Goal: Task Accomplishment & Management: Manage account settings

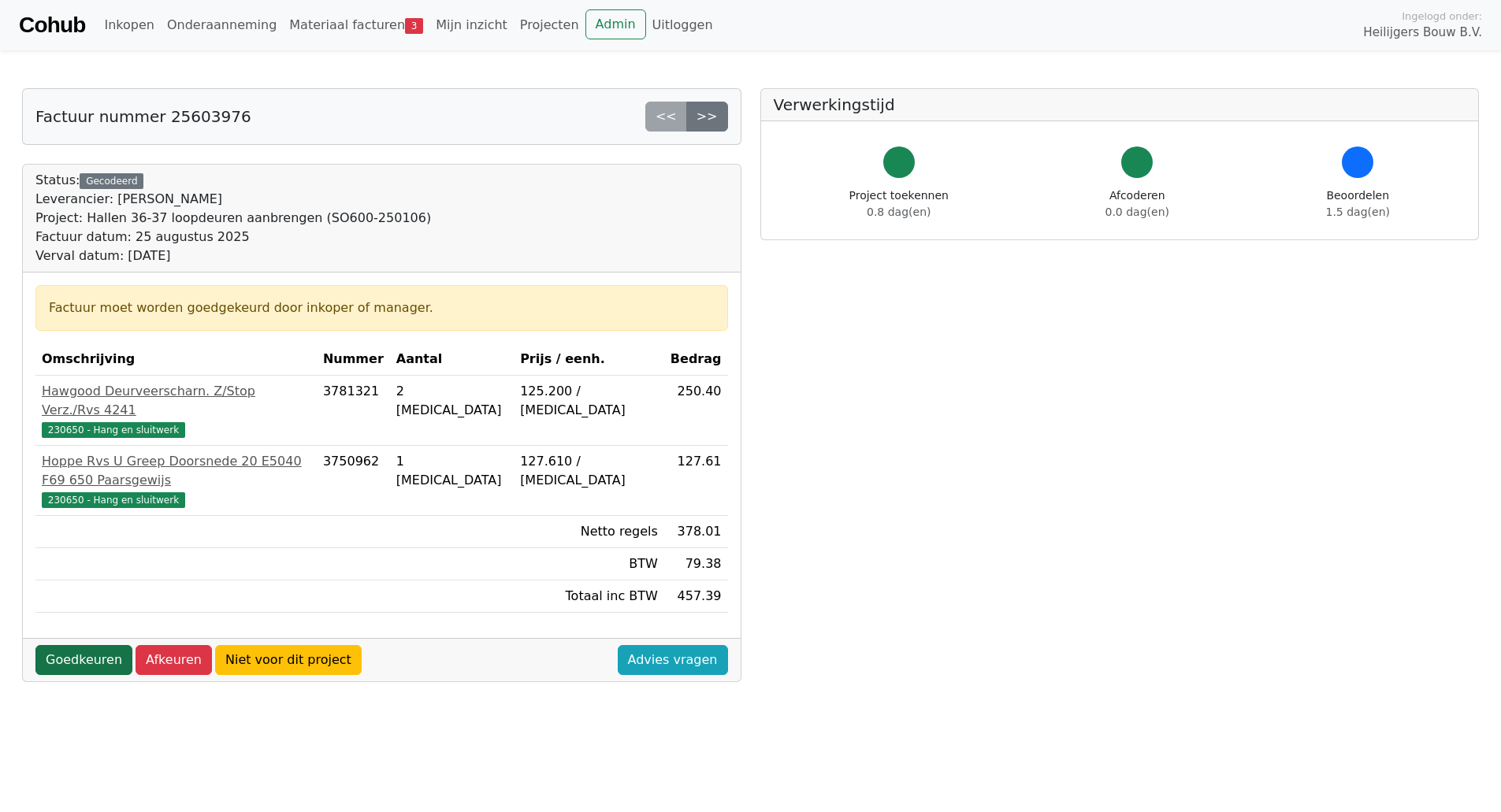
click at [86, 645] on link "Goedkeuren" at bounding box center [84, 659] width 97 height 30
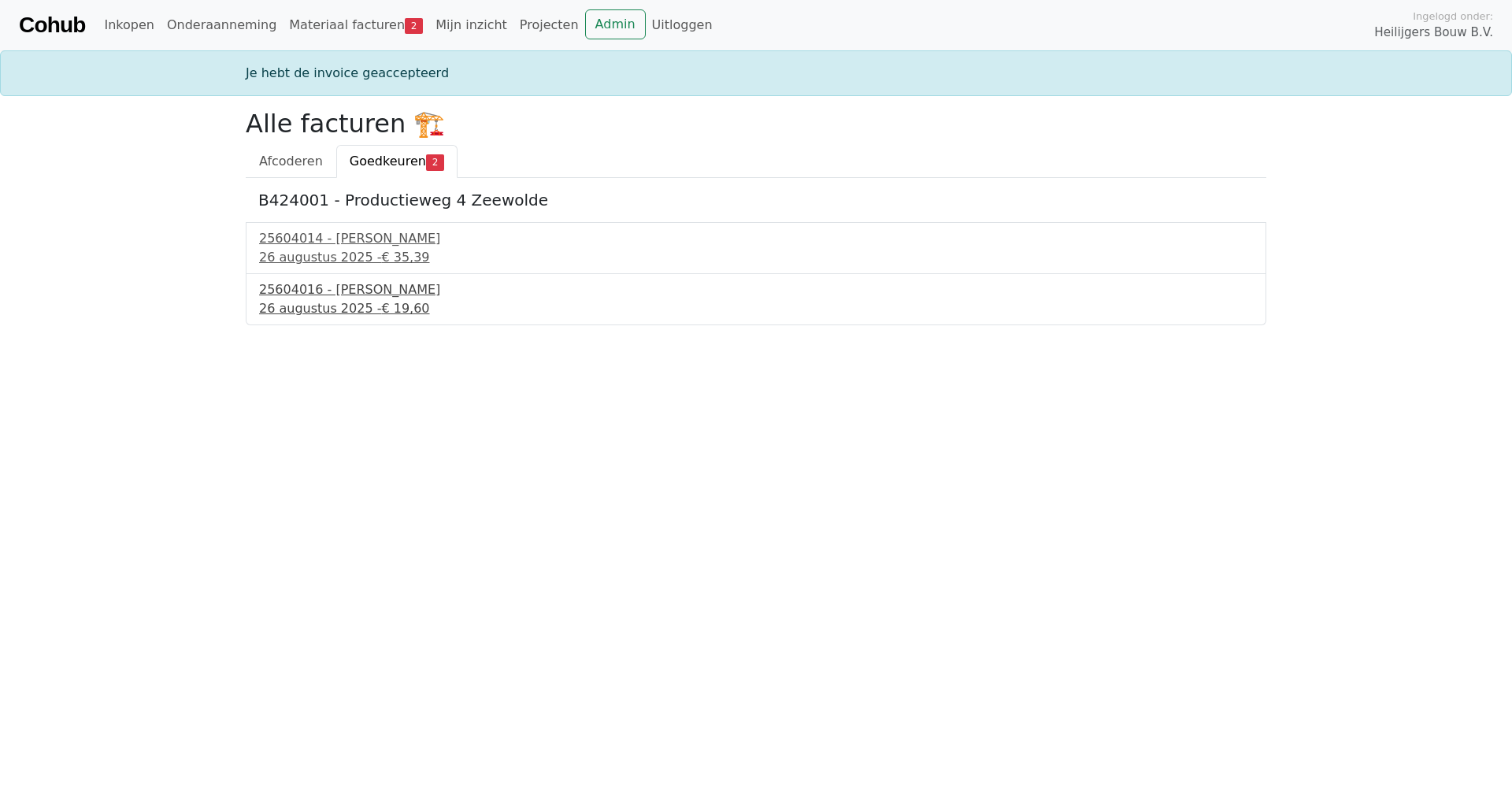
click at [321, 295] on div "25604016 - Van Buuren" at bounding box center [756, 289] width 993 height 19
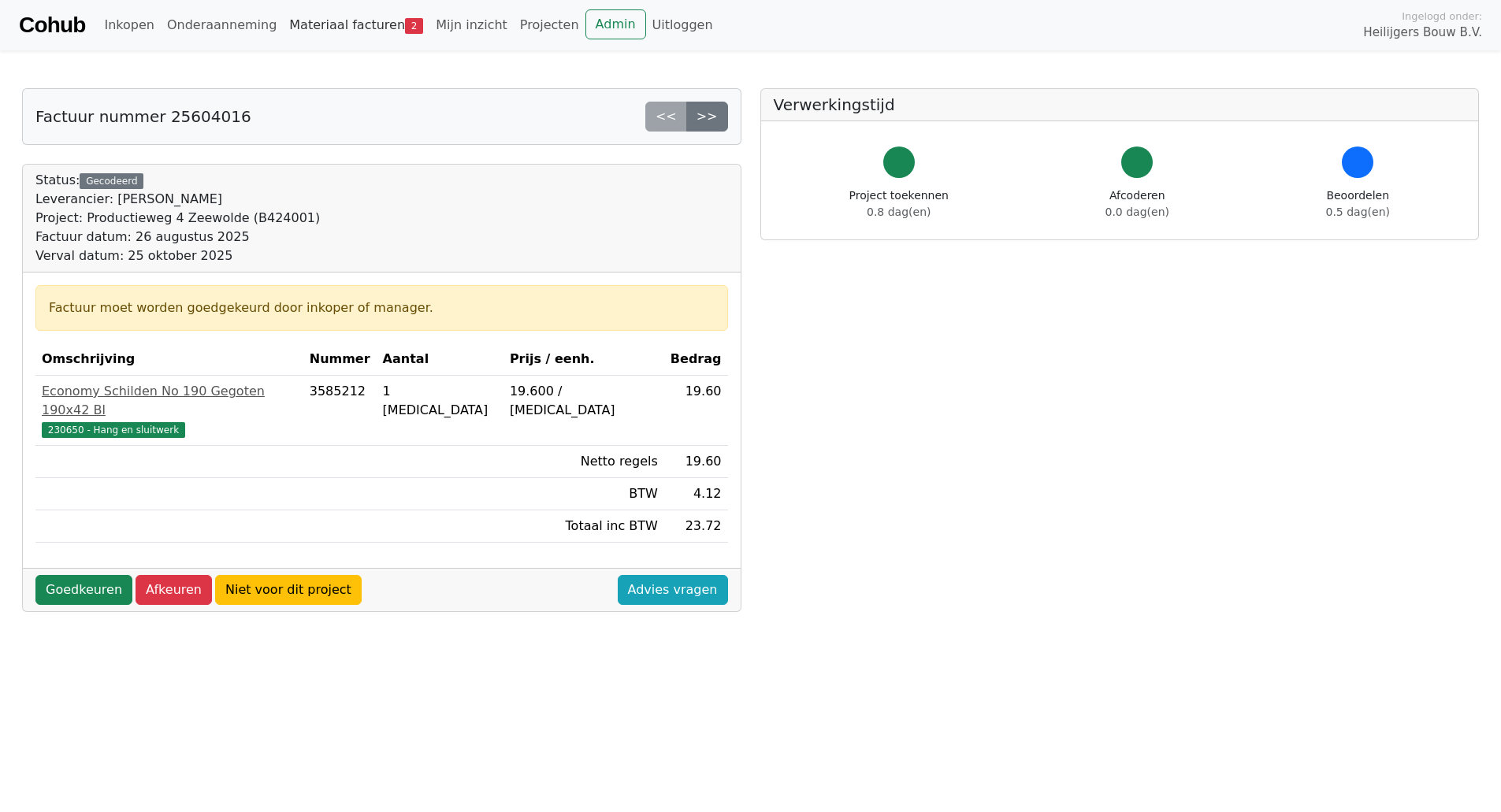
click at [303, 28] on link "Materiaal facturen 2" at bounding box center [356, 25] width 146 height 32
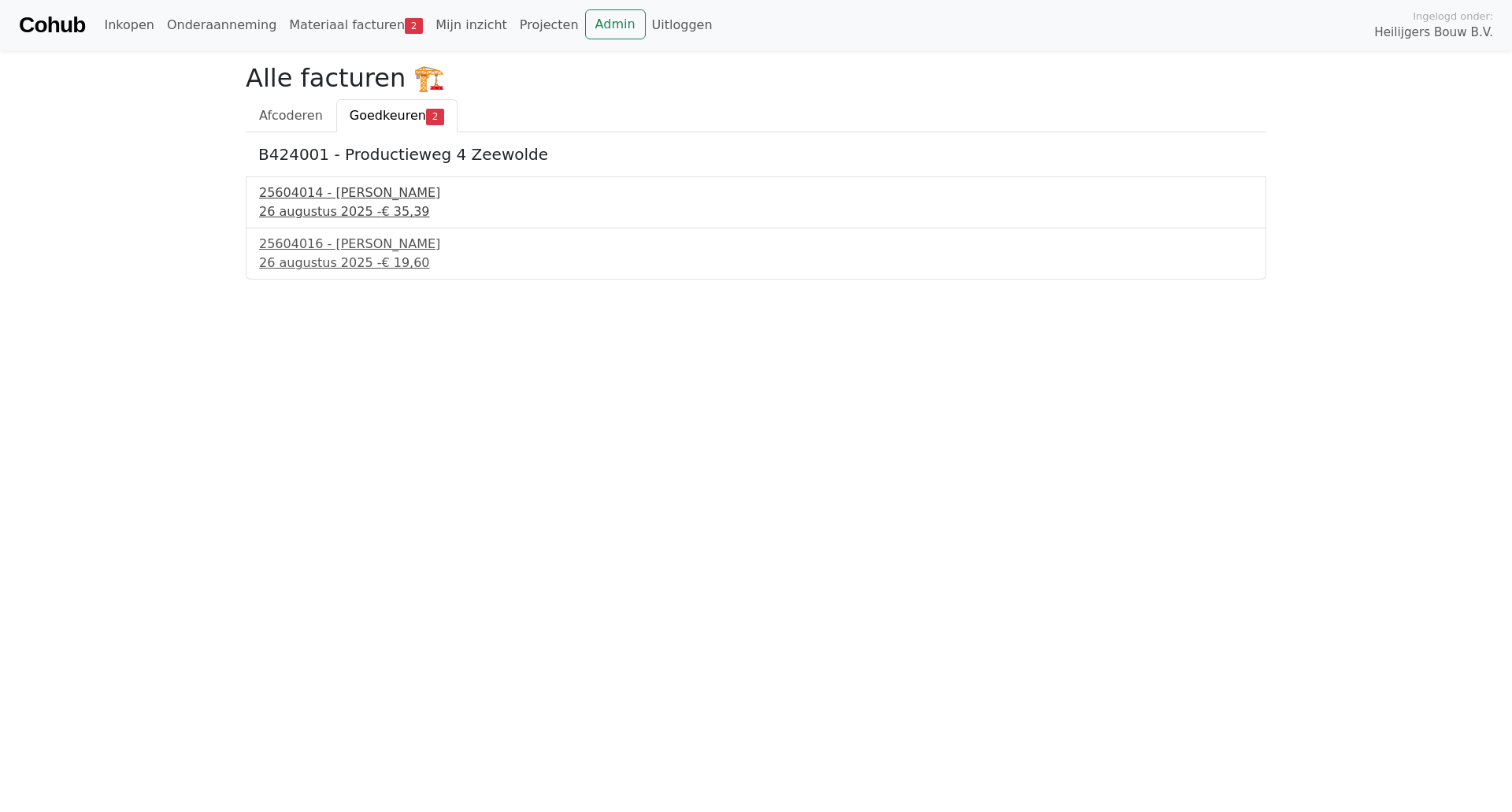
click at [312, 209] on div "26 augustus 2025 - € 35,39" at bounding box center [756, 211] width 993 height 19
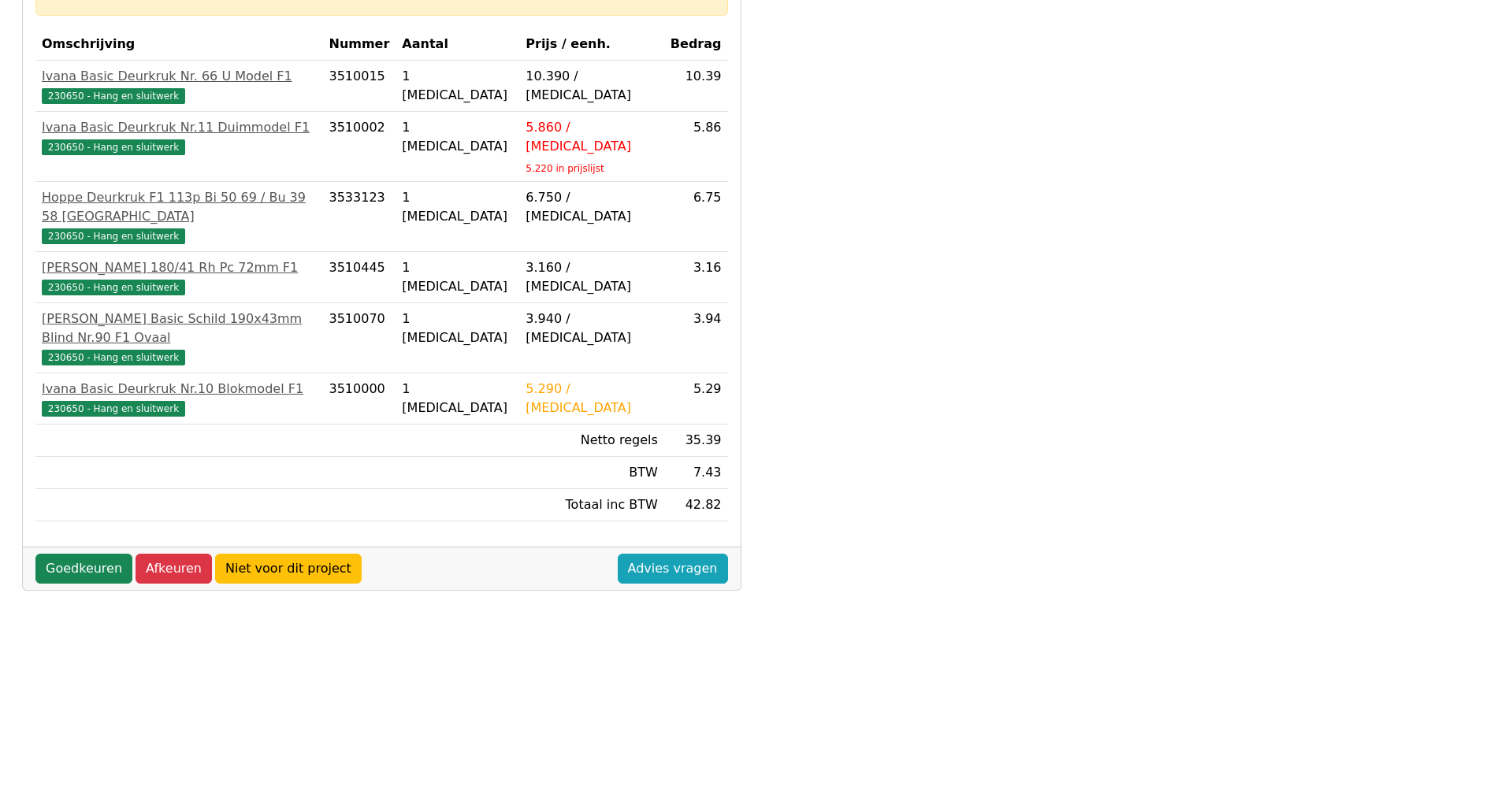
scroll to position [341, 0]
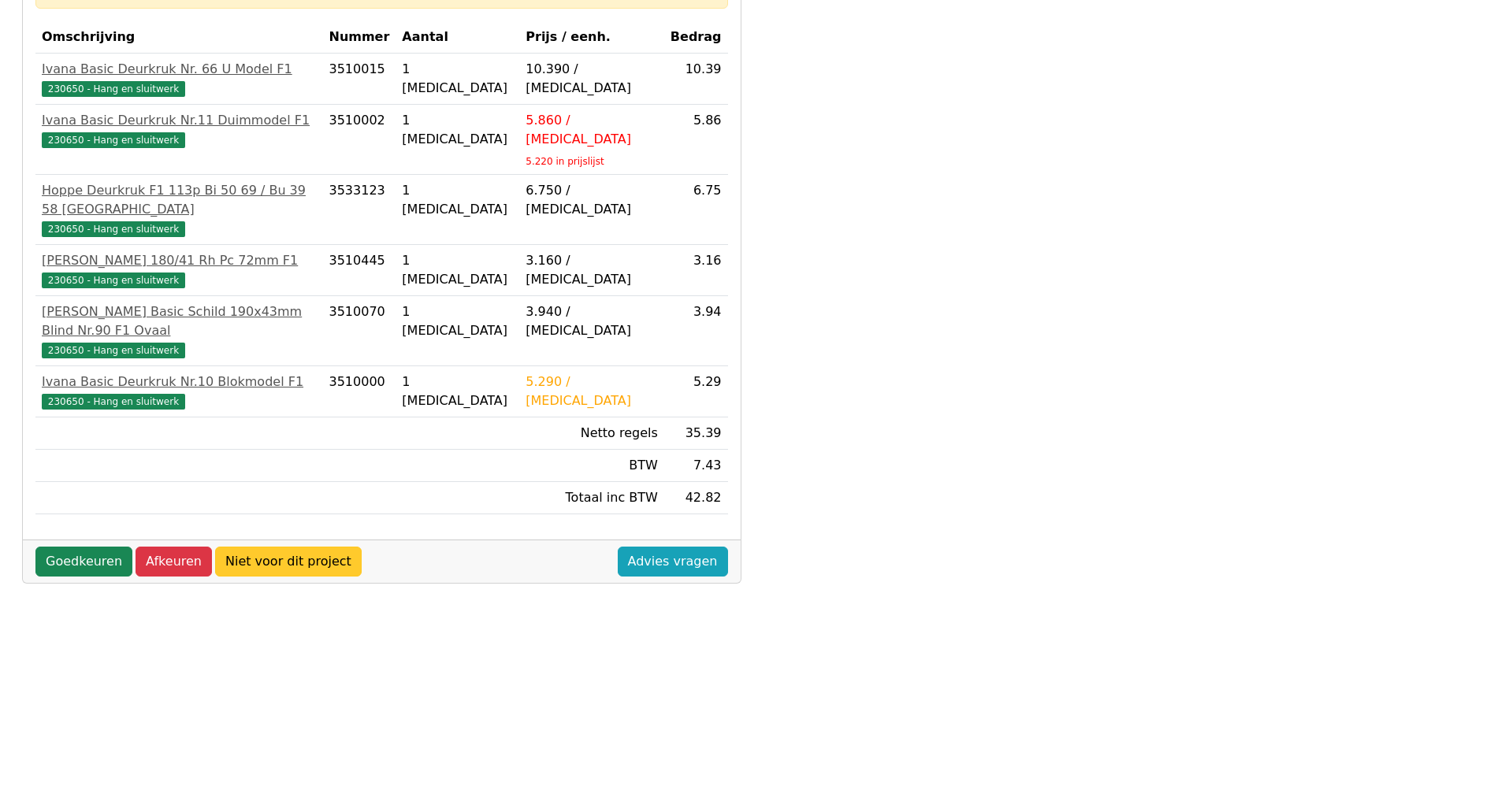
click at [252, 546] on link "Niet voor dit project" at bounding box center [288, 561] width 146 height 30
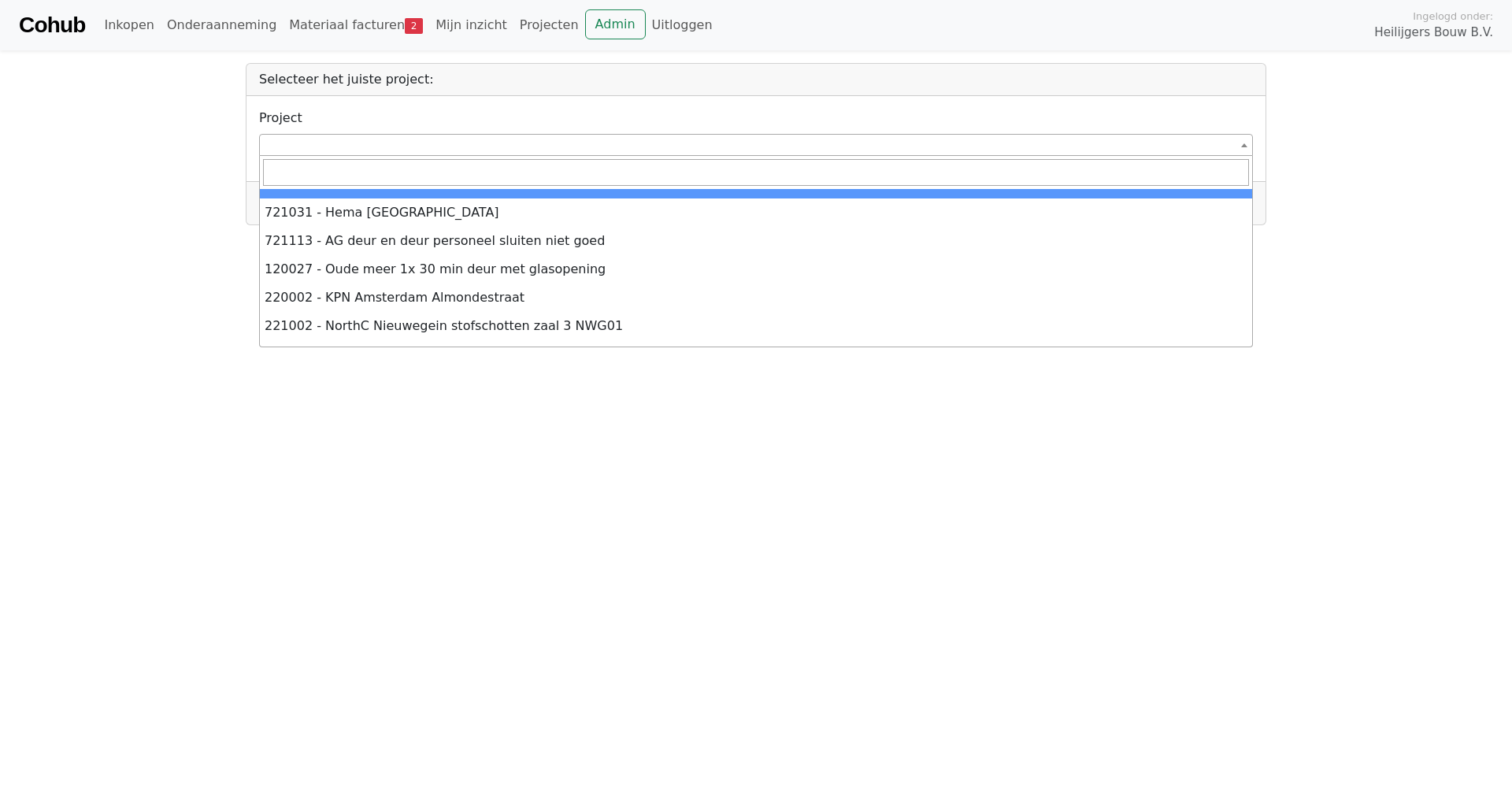
click at [300, 142] on span at bounding box center [756, 145] width 993 height 22
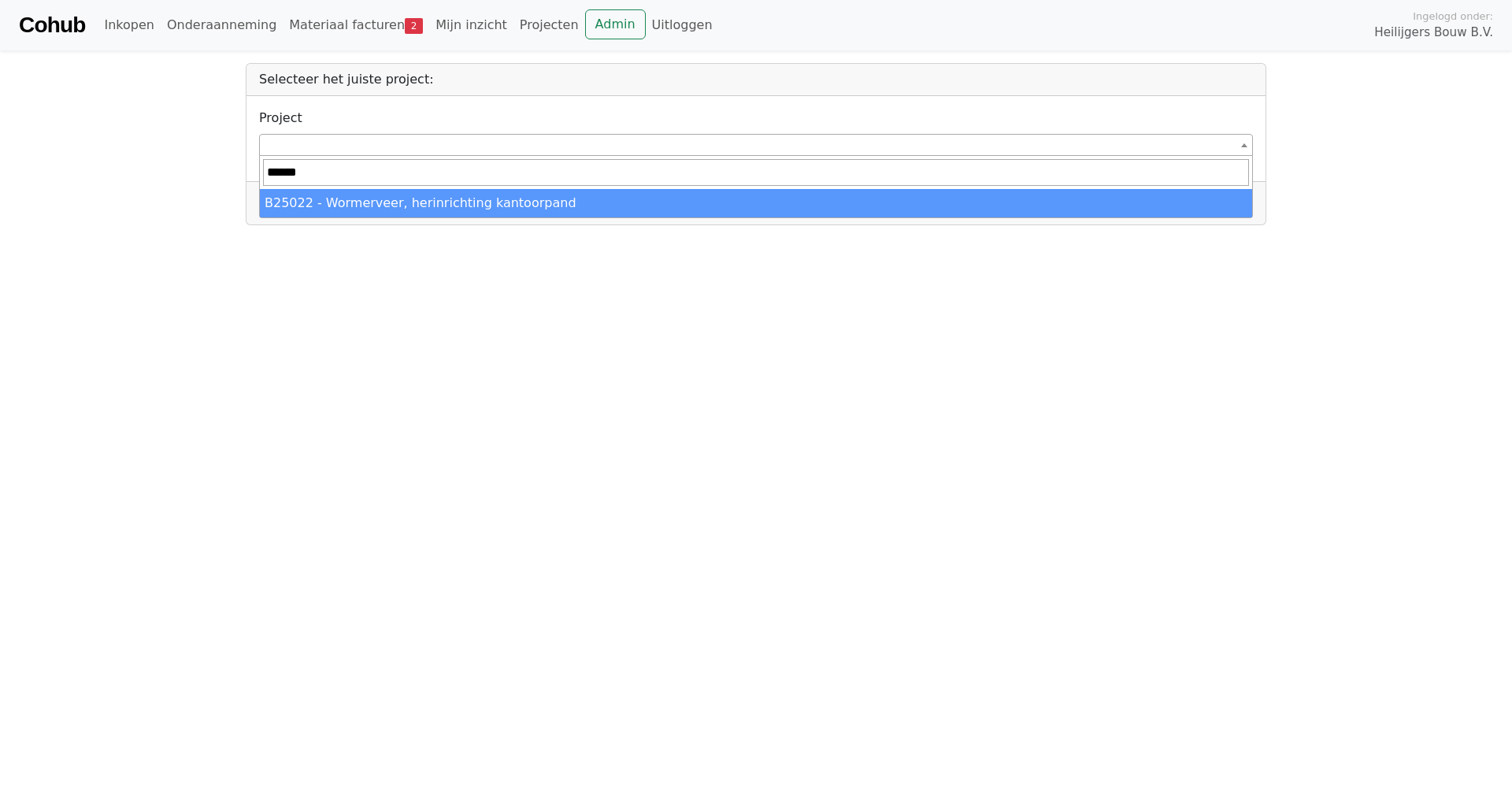
type input "******"
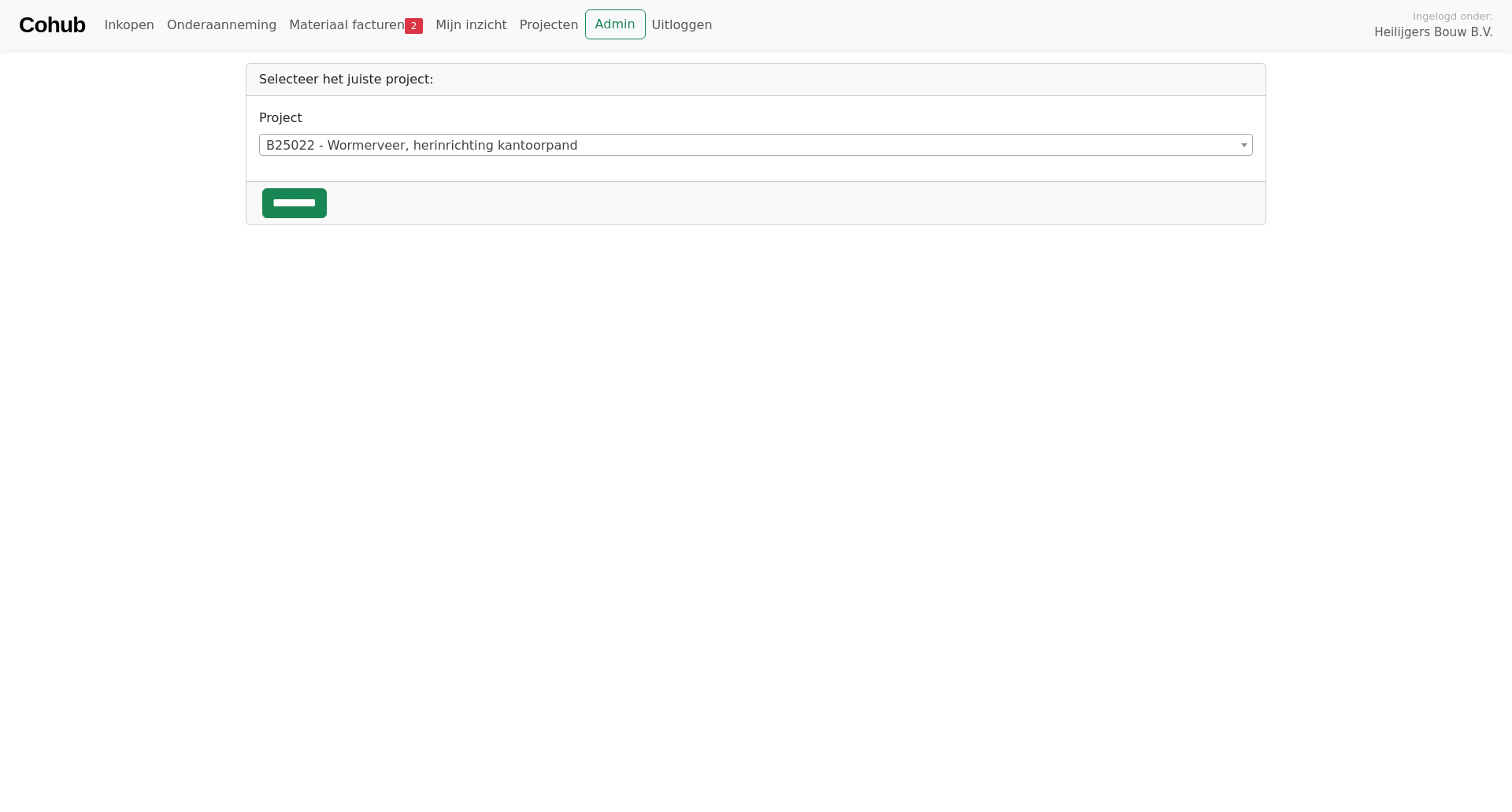
select select "******"
click at [315, 205] on input "*********" at bounding box center [295, 203] width 65 height 30
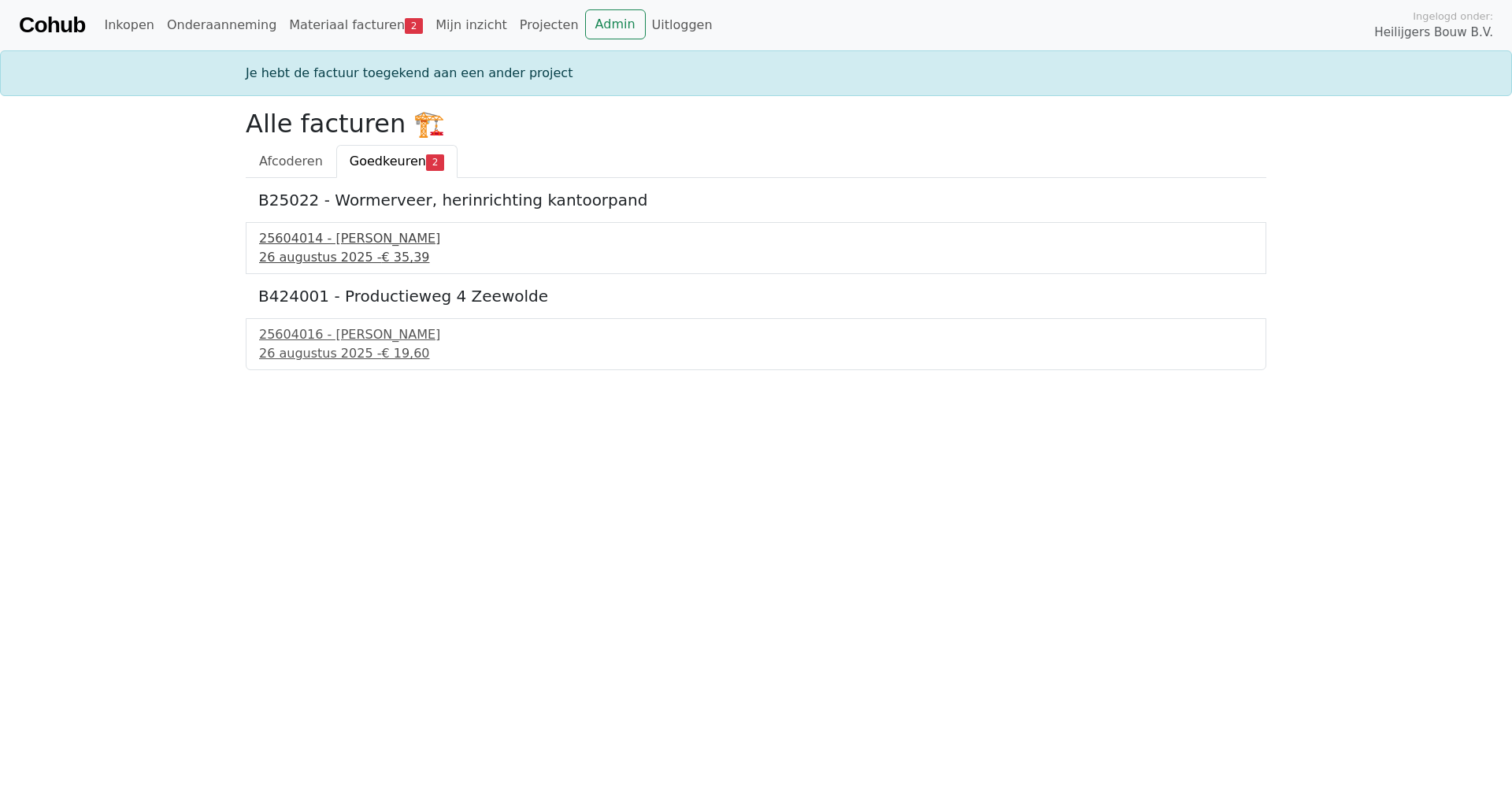
click at [335, 257] on div "26 augustus 2025 - € 35,39" at bounding box center [756, 257] width 993 height 19
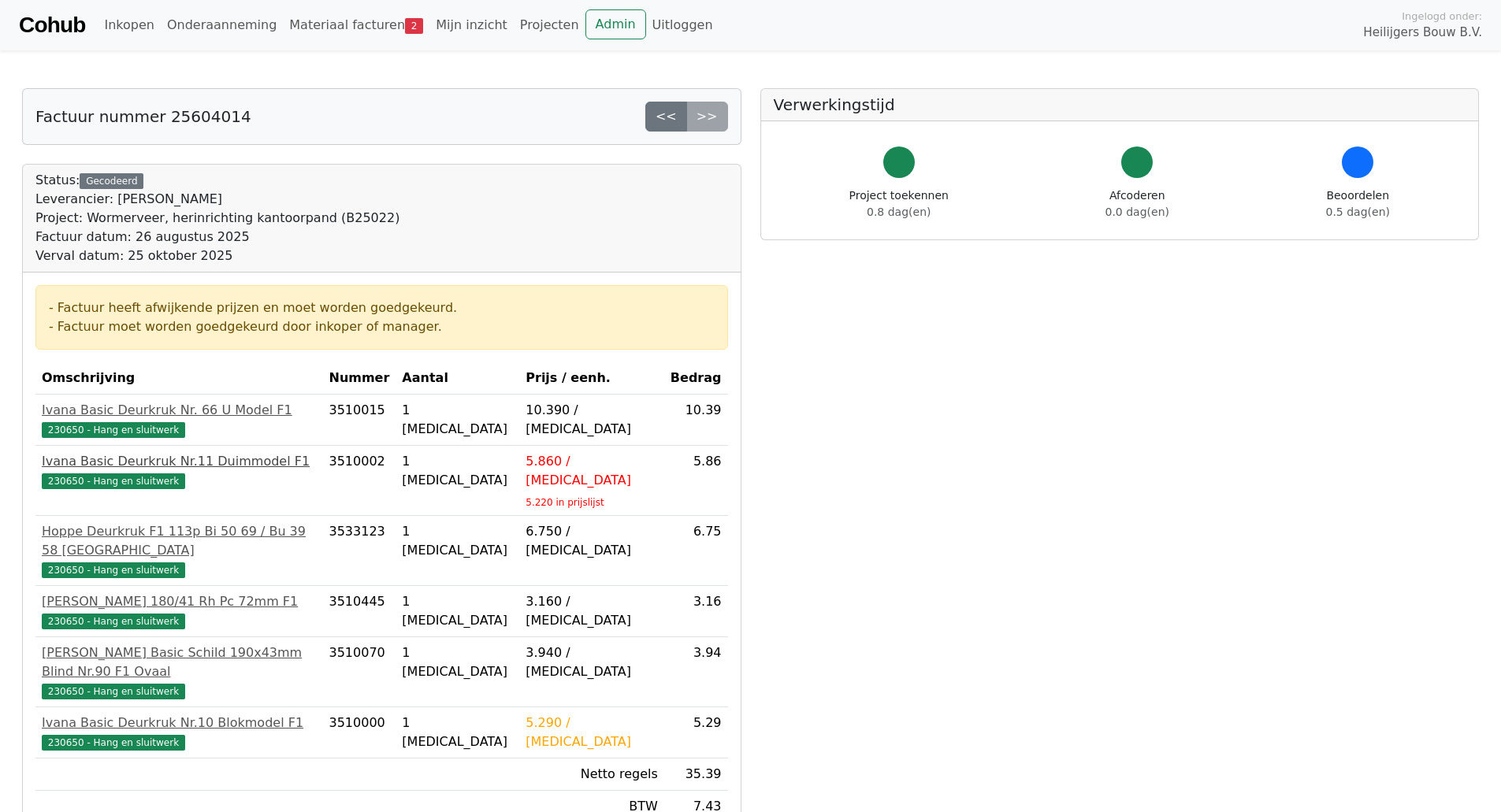
scroll to position [341, 0]
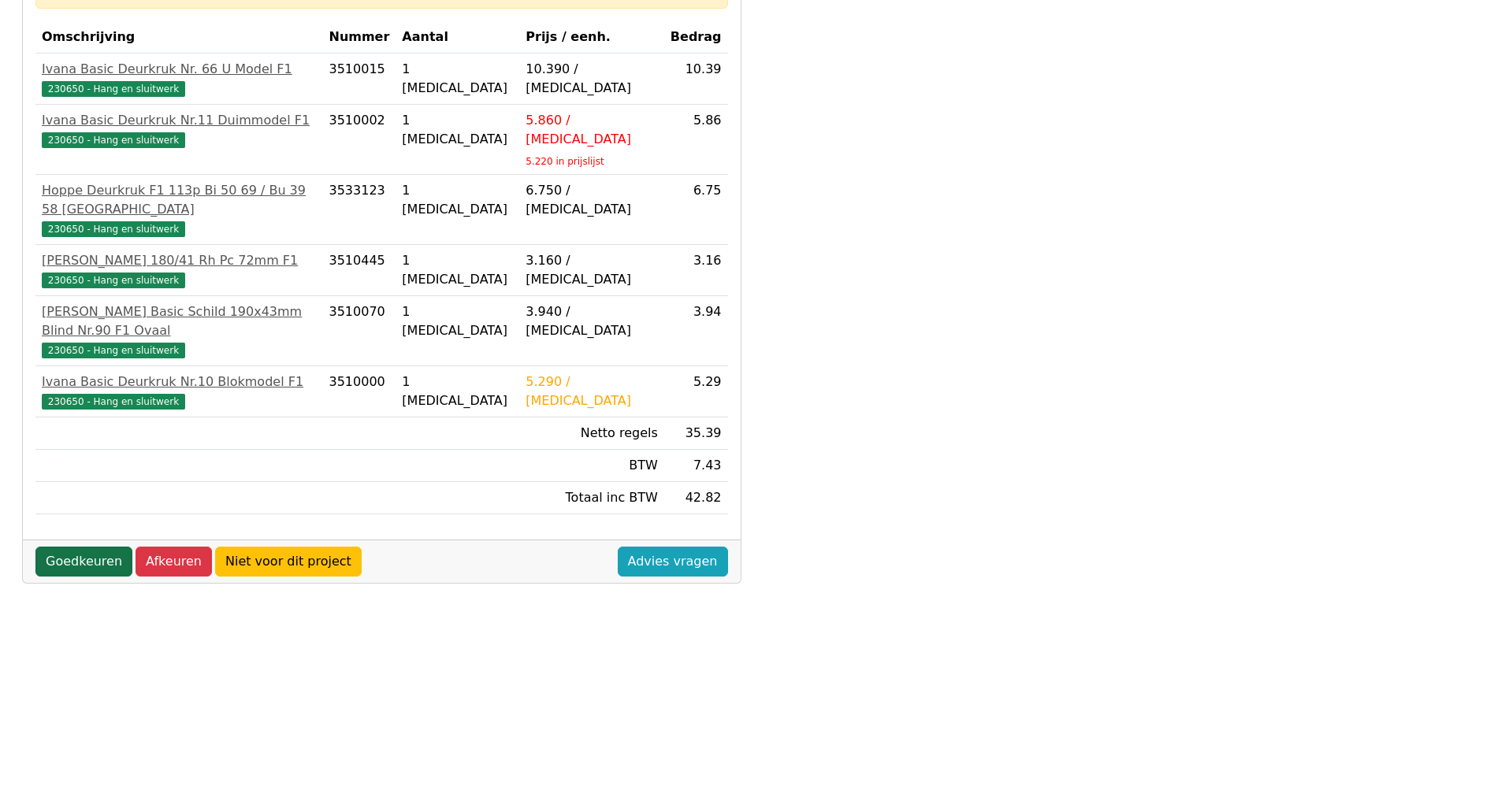
click at [89, 546] on link "Goedkeuren" at bounding box center [84, 561] width 97 height 30
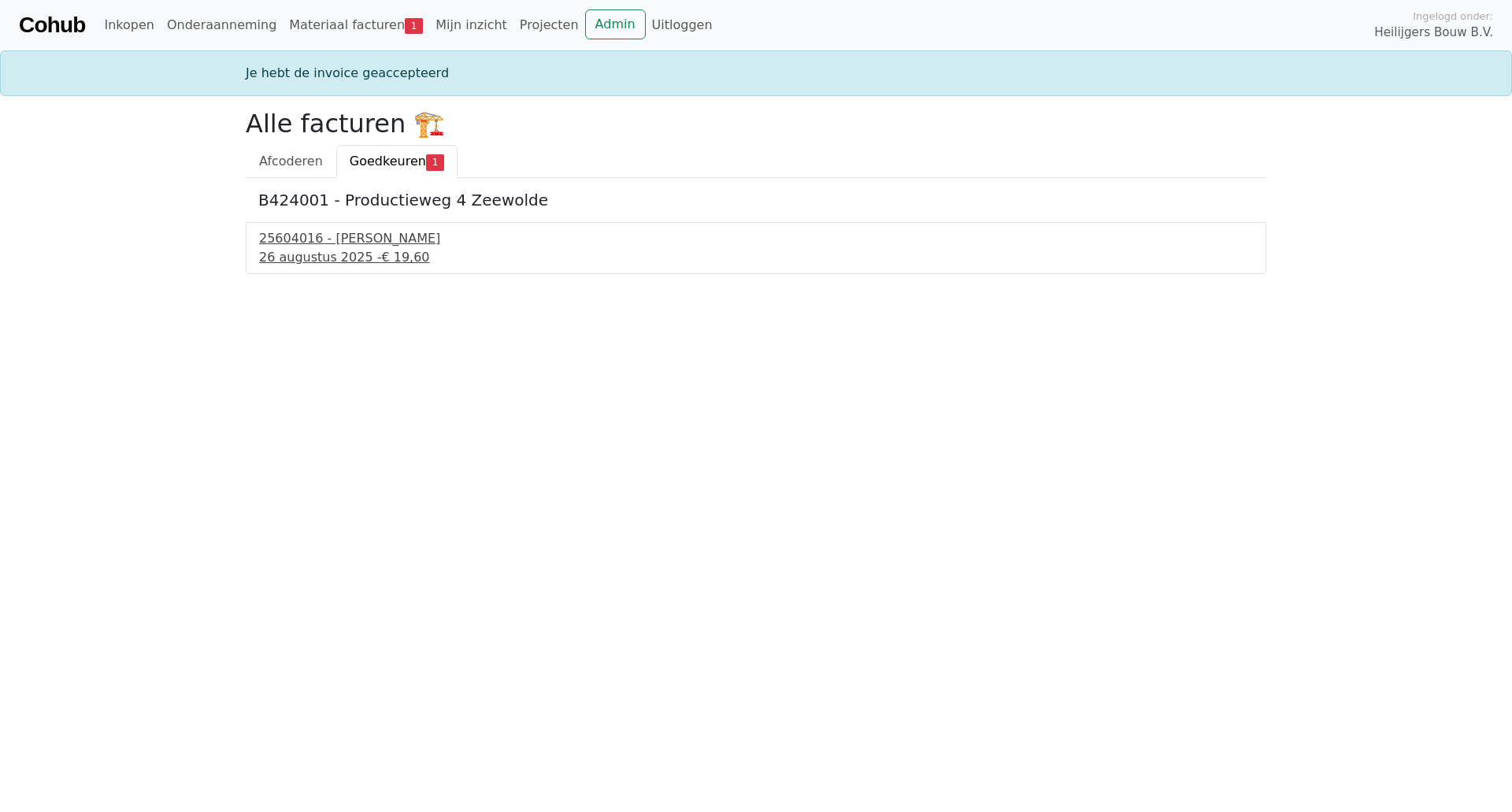
click at [312, 255] on div "[DATE] - € 19,60" at bounding box center [756, 257] width 993 height 19
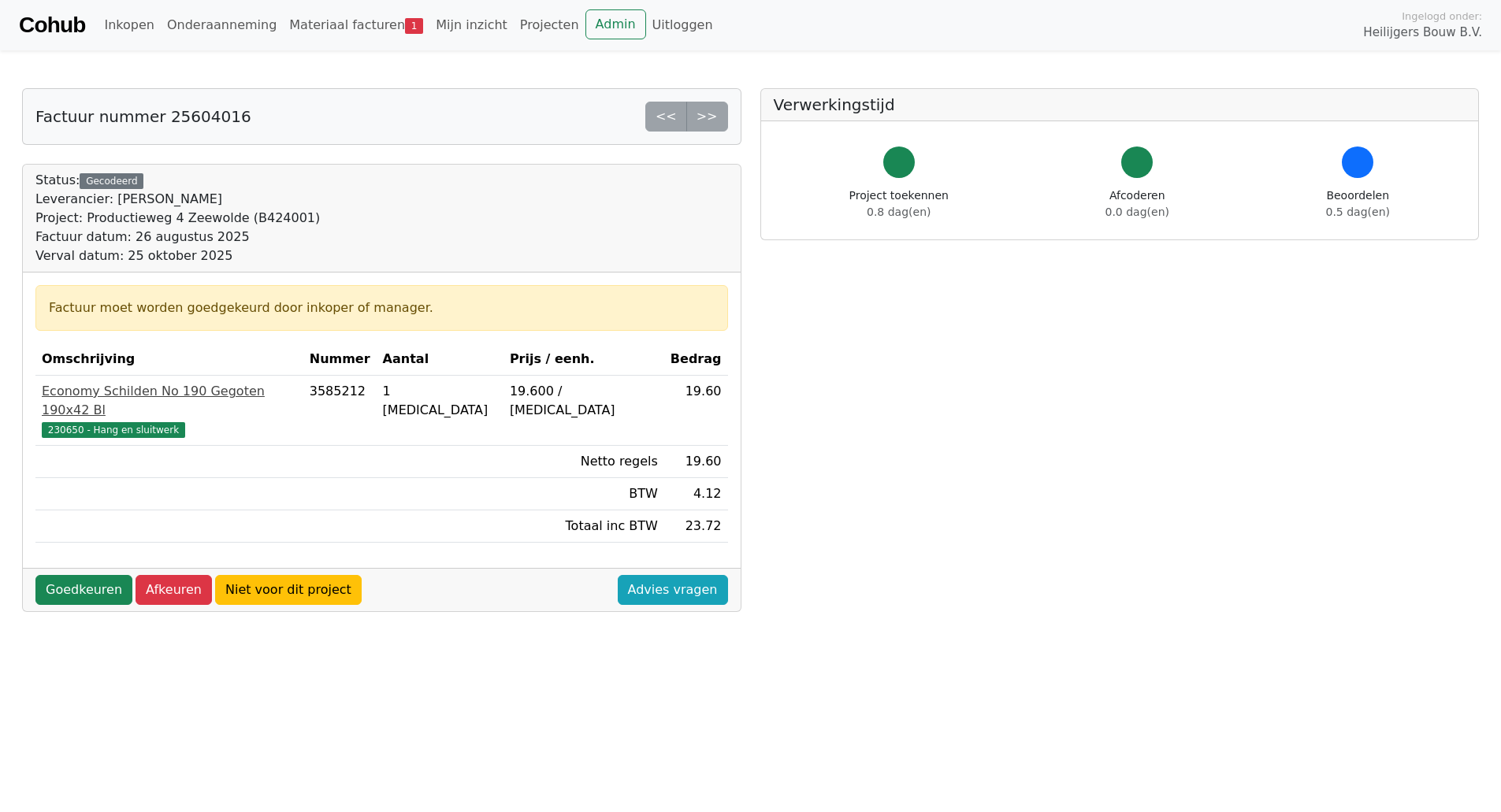
click at [185, 393] on div "Economy Schilden No 190 Gegoten 190x42 Bl" at bounding box center [169, 400] width 255 height 38
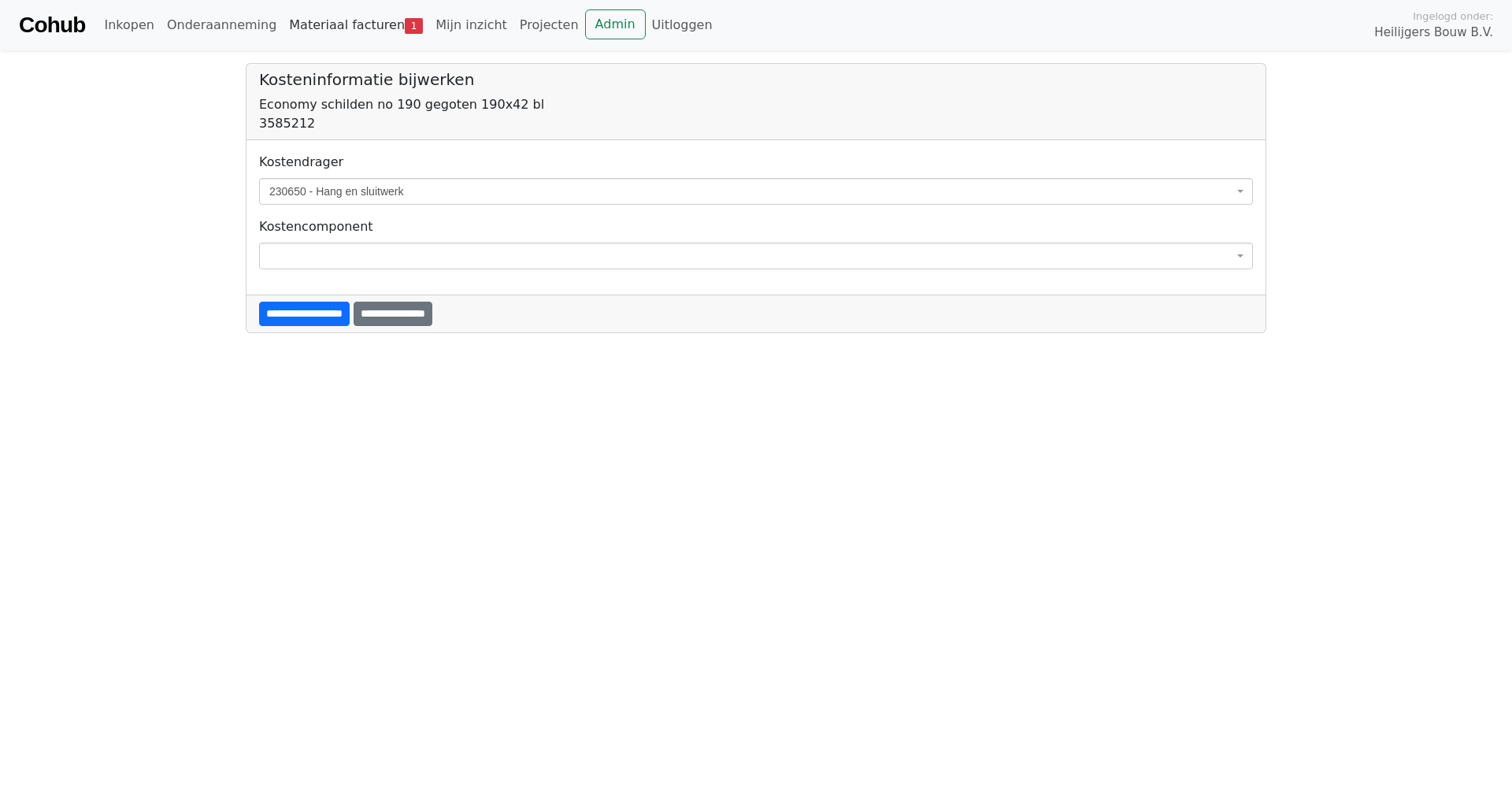
click at [330, 28] on link "Materiaal facturen 1" at bounding box center [355, 25] width 146 height 32
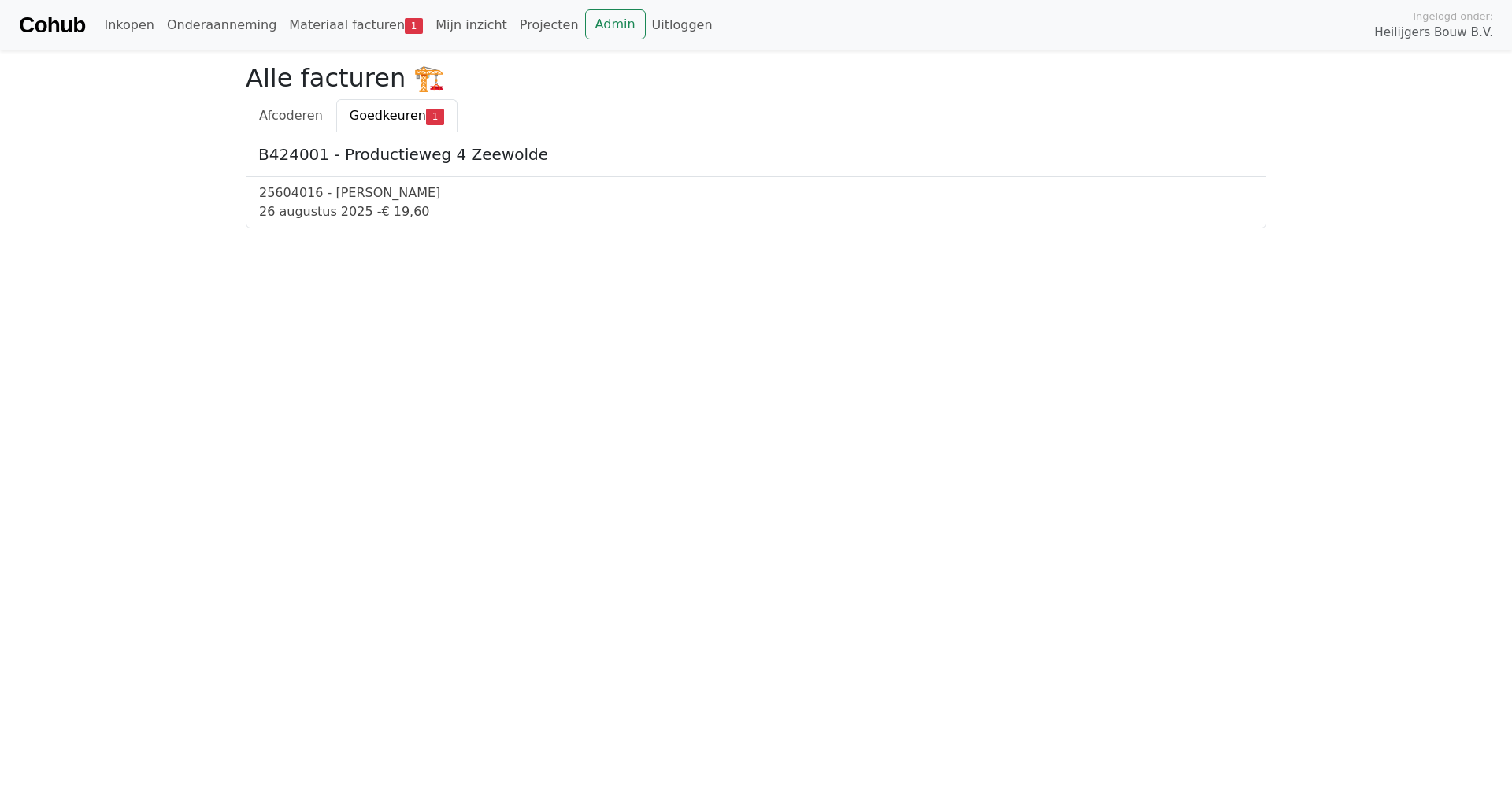
click at [308, 219] on div "26 augustus 2025 - € 19,60" at bounding box center [756, 211] width 993 height 19
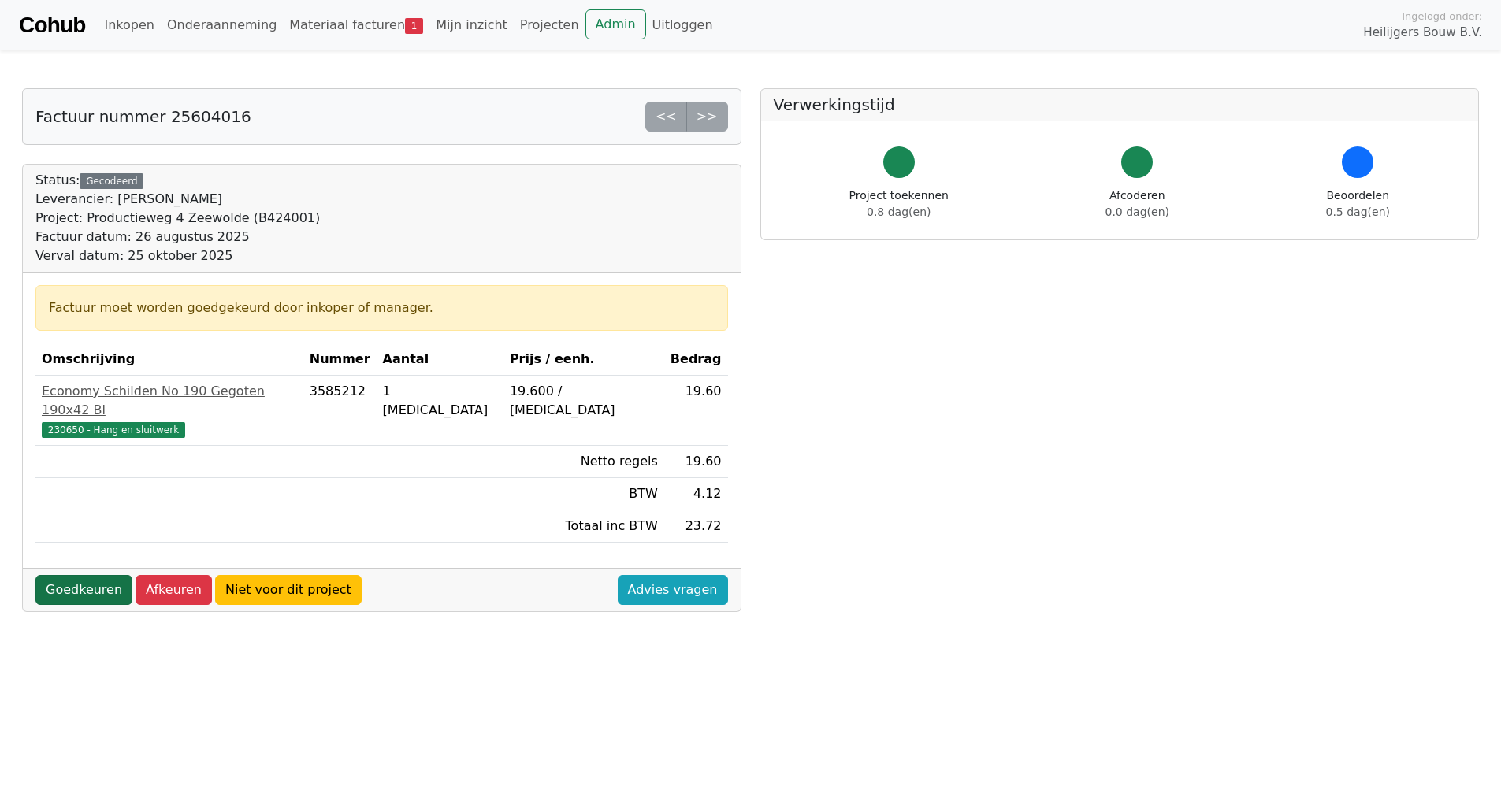
click at [96, 575] on link "Goedkeuren" at bounding box center [84, 590] width 97 height 30
